Goal: Navigation & Orientation: Find specific page/section

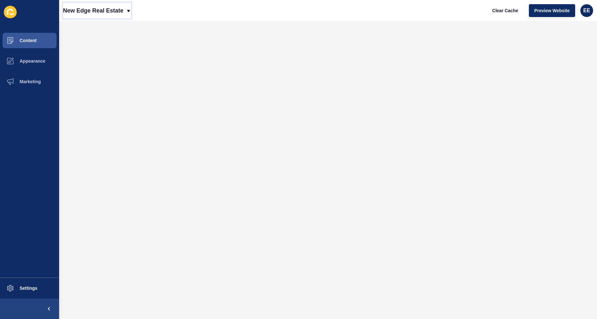
click at [126, 11] on div "New Edge Real Estate" at bounding box center [97, 11] width 68 height 16
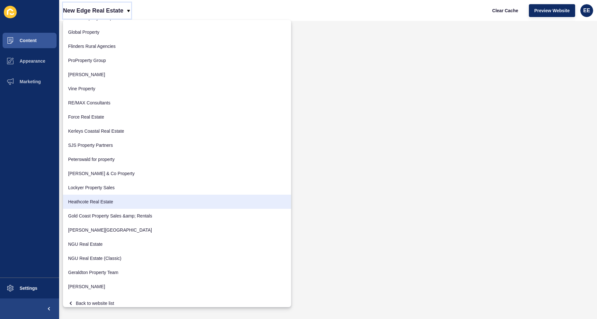
scroll to position [1118, 0]
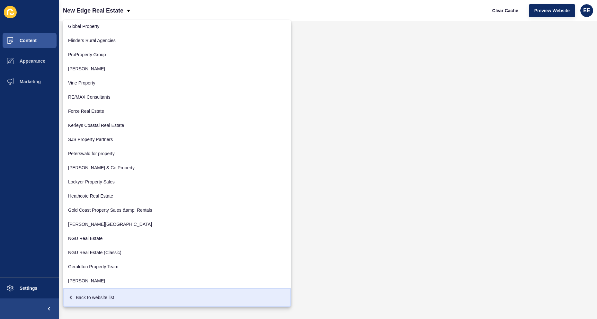
click at [98, 295] on div "Back to website list" at bounding box center [177, 298] width 218 height 12
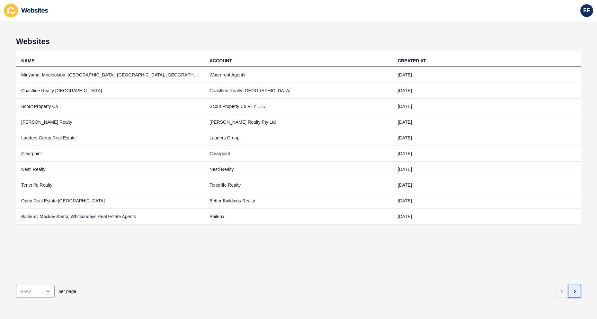
click at [575, 290] on icon "button" at bounding box center [575, 291] width 1 height 3
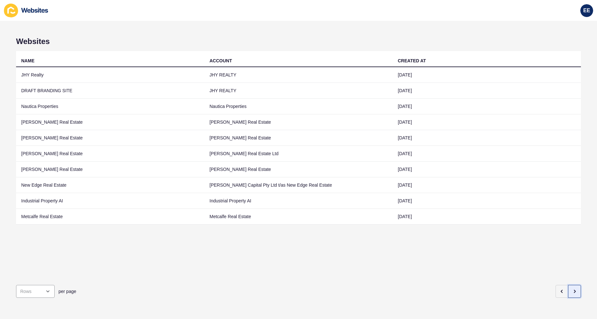
click at [575, 290] on icon "button" at bounding box center [575, 291] width 1 height 3
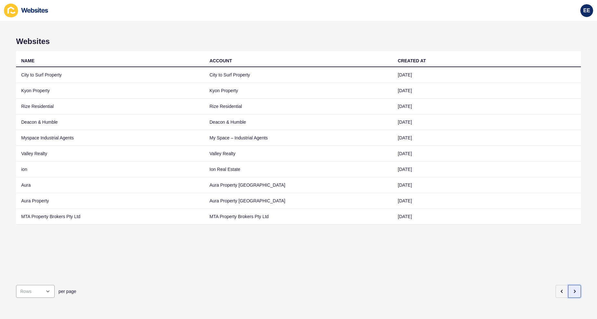
click at [575, 290] on icon "button" at bounding box center [575, 291] width 1 height 3
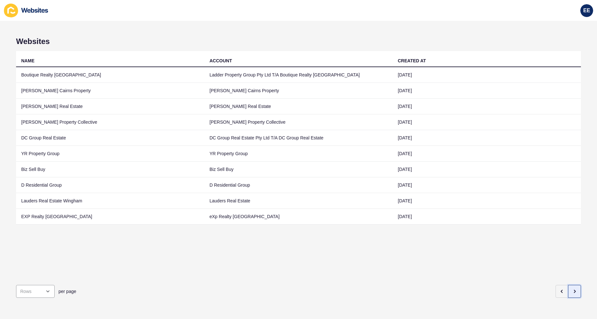
click at [575, 290] on icon "button" at bounding box center [575, 291] width 1 height 3
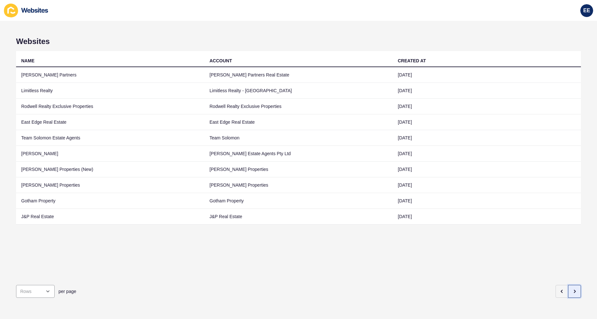
click at [575, 290] on icon "button" at bounding box center [575, 291] width 1 height 3
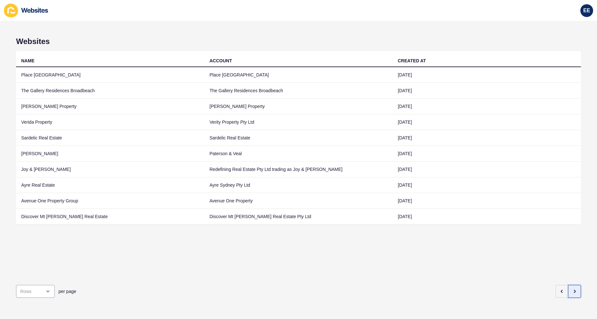
click at [575, 290] on icon "button" at bounding box center [575, 291] width 1 height 3
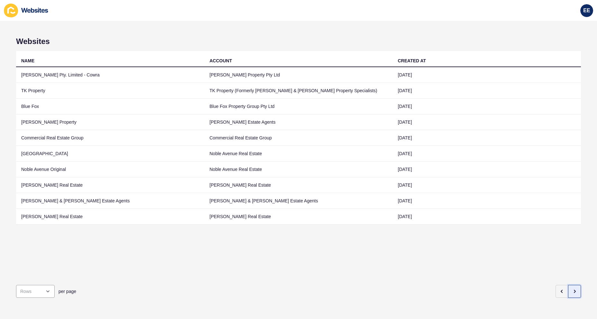
click at [575, 290] on icon "button" at bounding box center [575, 291] width 1 height 3
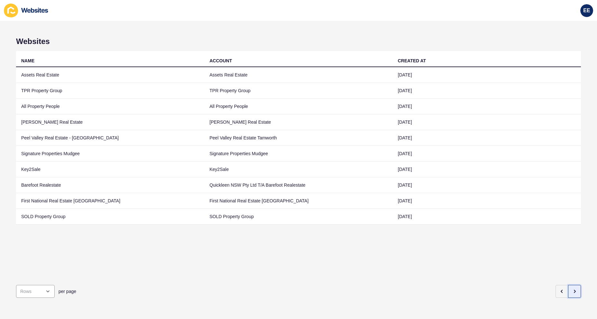
click at [575, 290] on icon "button" at bounding box center [575, 291] width 1 height 3
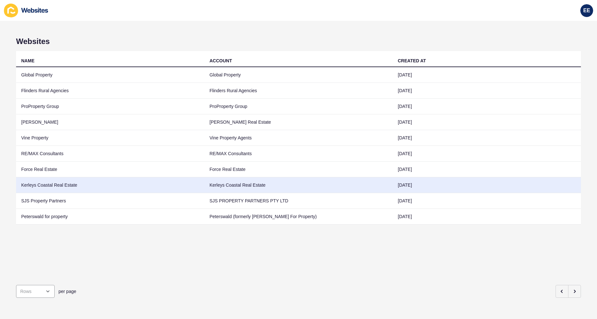
click at [43, 189] on td "Kerleys Coastal Real Estate" at bounding box center [110, 185] width 188 height 16
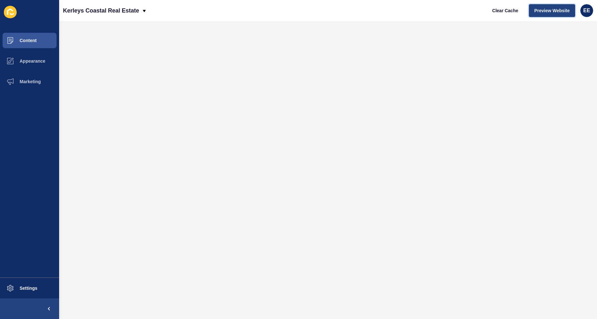
click at [545, 8] on span "Preview Website" at bounding box center [552, 10] width 35 height 6
